Goal: Obtain resource: Download file/media

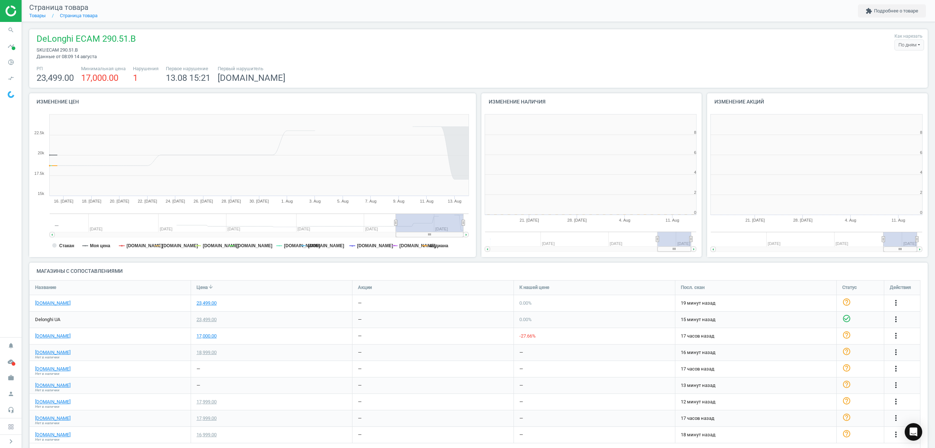
scroll to position [161, 234]
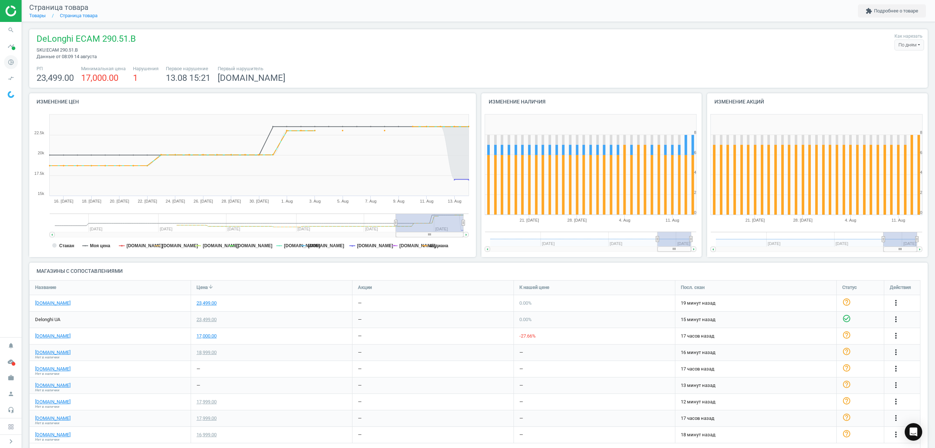
click at [12, 61] on icon "pie_chart_outlined" at bounding box center [11, 62] width 14 height 14
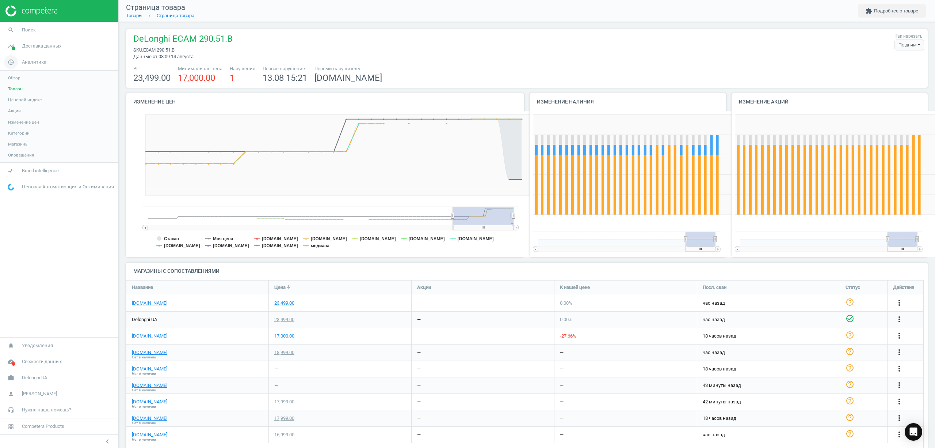
scroll to position [0, 0]
click at [19, 88] on span "Товары" at bounding box center [15, 89] width 15 height 6
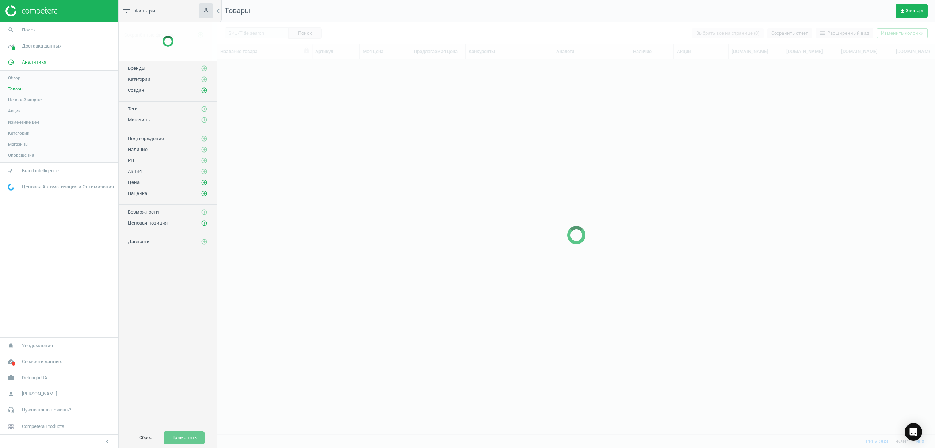
scroll to position [360, 711]
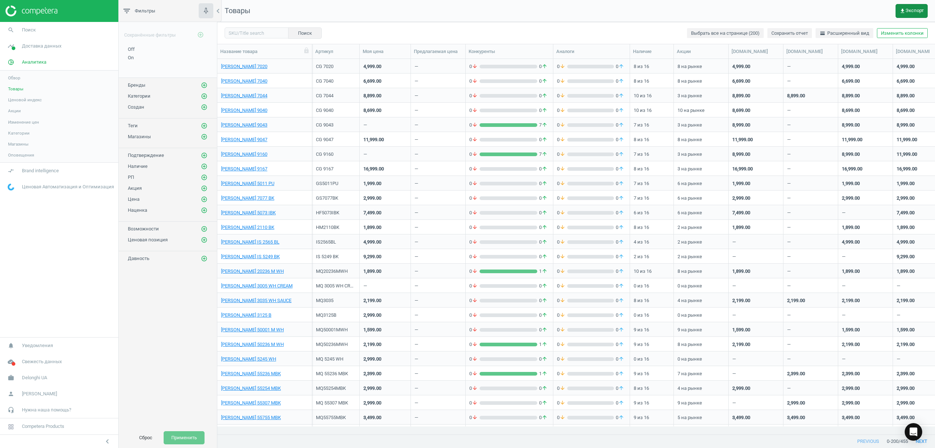
click at [914, 12] on span "get_app Экспорт" at bounding box center [912, 11] width 24 height 6
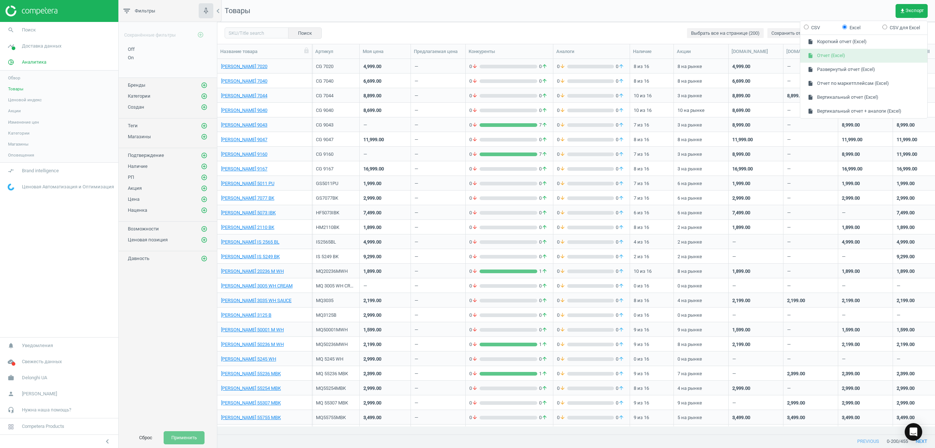
click at [820, 56] on button "insert_drive_file Отчет (Excel)" at bounding box center [864, 56] width 127 height 14
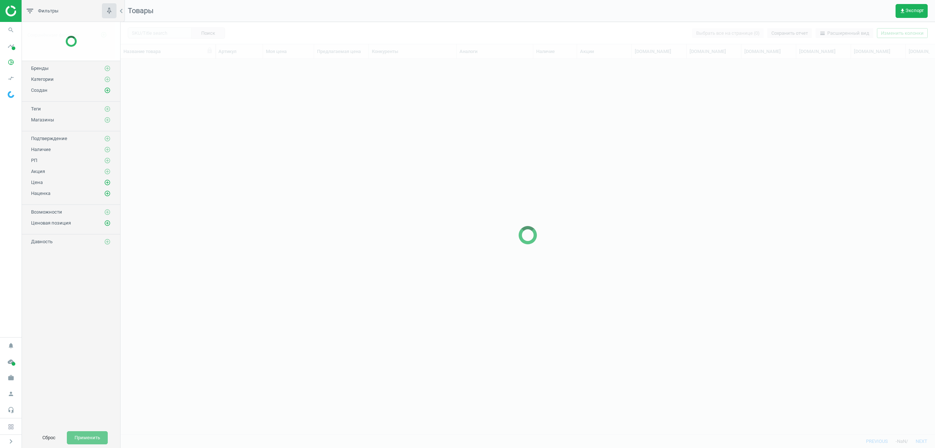
scroll to position [360, 807]
